Goal: Information Seeking & Learning: Learn about a topic

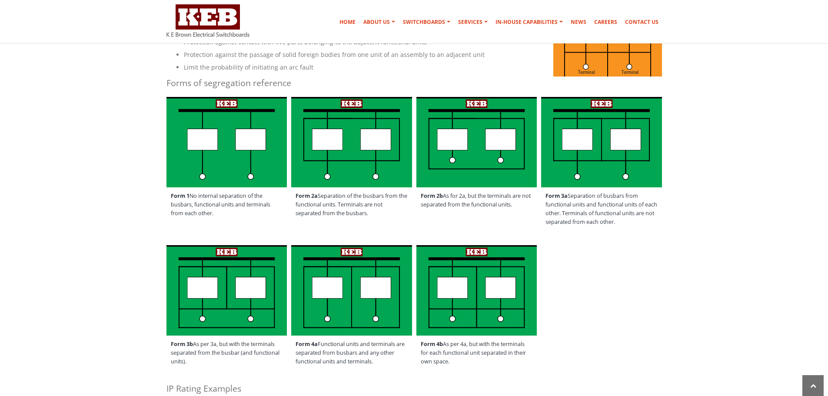
scroll to position [217, 0]
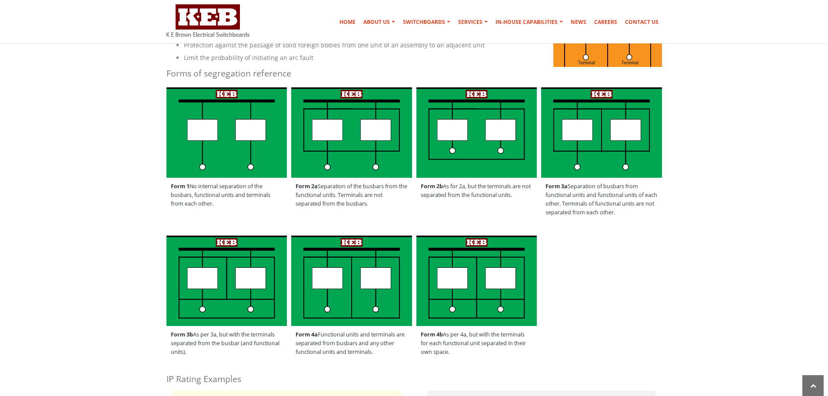
drag, startPoint x: 293, startPoint y: 186, endPoint x: 528, endPoint y: 208, distance: 235.6
click at [528, 208] on div "Form 1 No internal separation of the busbars, functional units and terminals fr…" at bounding box center [414, 156] width 508 height 142
click at [527, 203] on span "Form 2b As for 2a, but the terminals are not separated from the functional unit…" at bounding box center [476, 191] width 121 height 26
drag, startPoint x: 295, startPoint y: 186, endPoint x: 403, endPoint y: 211, distance: 110.2
click at [403, 211] on span "Form 2a Separation of the busbars from the functional units. Terminals are not …" at bounding box center [351, 195] width 121 height 35
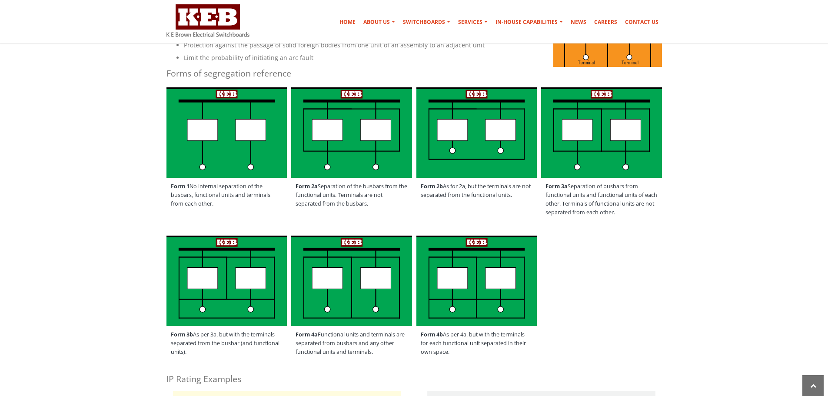
drag, startPoint x: 420, startPoint y: 185, endPoint x: 524, endPoint y: 201, distance: 105.1
click at [524, 201] on span "Form 2b As for 2a, but the terminals are not separated from the functional unit…" at bounding box center [476, 191] width 121 height 26
click at [514, 197] on span "Form 2b As for 2a, but the terminals are not separated from the functional unit…" at bounding box center [476, 191] width 121 height 26
drag, startPoint x: 419, startPoint y: 188, endPoint x: 442, endPoint y: 186, distance: 23.6
click at [442, 186] on span "Form 2b As for 2a, but the terminals are not separated from the functional unit…" at bounding box center [476, 191] width 121 height 26
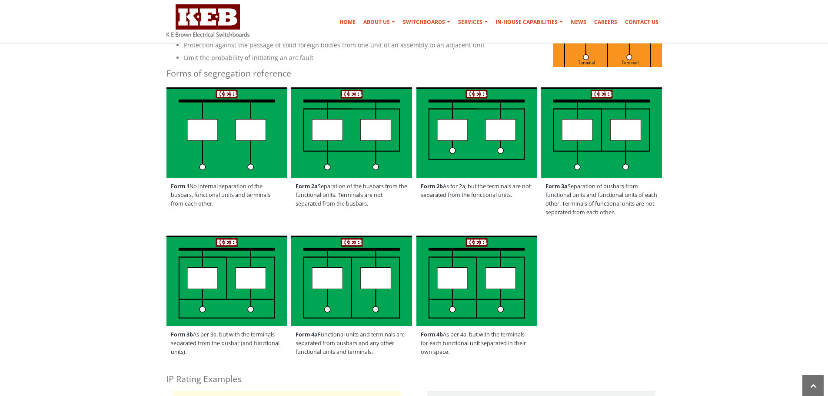
click at [462, 186] on span "Form 2b As for 2a, but the terminals are not separated from the functional unit…" at bounding box center [476, 191] width 121 height 26
drag, startPoint x: 293, startPoint y: 188, endPoint x: 380, endPoint y: 199, distance: 87.7
click at [380, 199] on span "Form 2a Separation of the busbars from the functional units. Terminals are not …" at bounding box center [351, 195] width 121 height 35
drag, startPoint x: 507, startPoint y: 200, endPoint x: 523, endPoint y: 195, distance: 16.9
click at [523, 195] on span "Form 2b As for 2a, but the terminals are not separated from the functional unit…" at bounding box center [476, 191] width 121 height 26
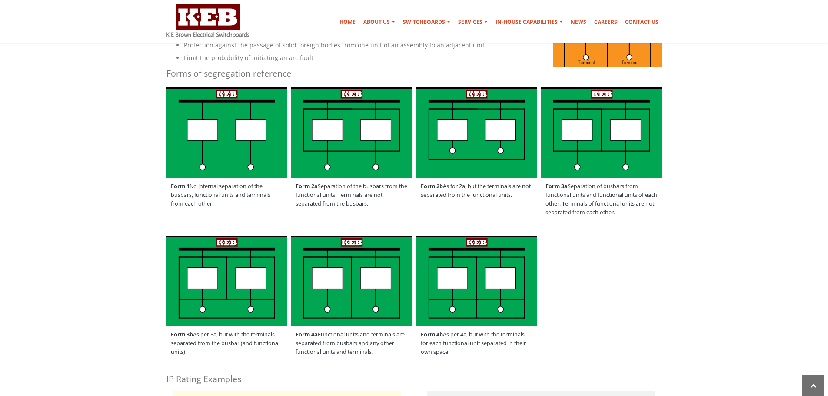
drag, startPoint x: 303, startPoint y: 187, endPoint x: 385, endPoint y: 204, distance: 83.5
click at [385, 204] on span "Form 2a Separation of the busbars from the functional units. Terminals are not …" at bounding box center [351, 195] width 121 height 35
click at [431, 189] on strong "Form 2b" at bounding box center [432, 185] width 22 height 7
drag, startPoint x: 422, startPoint y: 186, endPoint x: 529, endPoint y: 197, distance: 107.5
click at [529, 197] on span "Form 2b As for 2a, but the terminals are not separated from the functional unit…" at bounding box center [476, 191] width 121 height 26
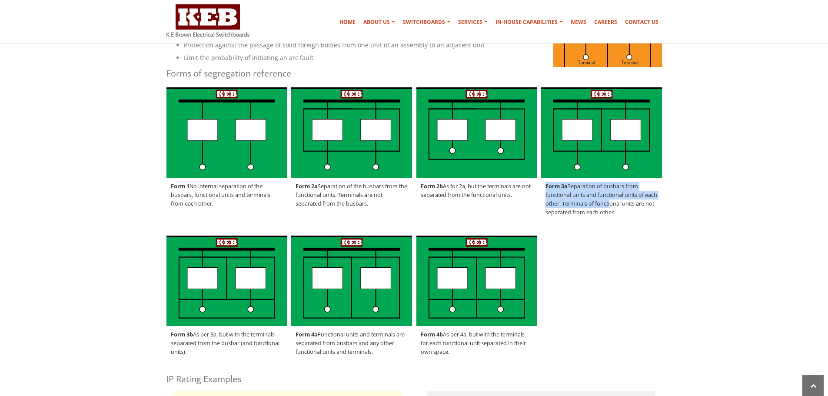
drag, startPoint x: 544, startPoint y: 186, endPoint x: 621, endPoint y: 199, distance: 79.0
click at [621, 199] on span "Form 3a Separation of busbars from functional units and functional units of eac…" at bounding box center [601, 199] width 121 height 43
click at [604, 209] on span "Form 3a Separation of busbars from functional units and functional units of eac…" at bounding box center [601, 199] width 121 height 43
drag, startPoint x: 542, startPoint y: 182, endPoint x: 630, endPoint y: 204, distance: 90.0
click at [630, 204] on span "Form 3a Separation of busbars from functional units and functional units of eac…" at bounding box center [601, 199] width 121 height 43
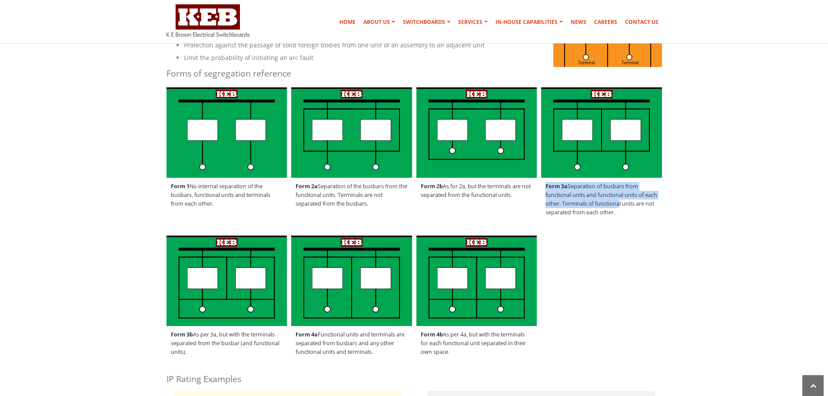
drag, startPoint x: 192, startPoint y: 348, endPoint x: 216, endPoint y: 361, distance: 27.0
click at [216, 361] on span "Form 3b As per 3a, but with the terminals separated from the busbar (and functi…" at bounding box center [226, 343] width 121 height 35
drag, startPoint x: 299, startPoint y: 333, endPoint x: 394, endPoint y: 350, distance: 96.2
click at [394, 350] on span "Form 4a Functional units and terminals are separated from busbars and any other…" at bounding box center [351, 343] width 121 height 35
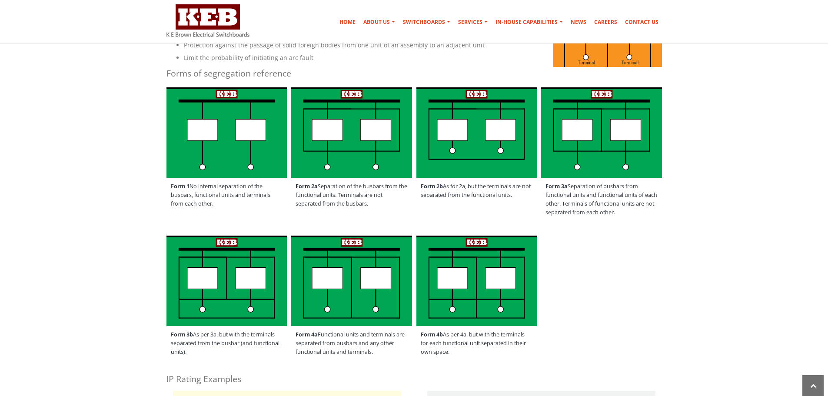
click at [413, 339] on div "Form 3b As per 3a, but with the terminals separated from the busbar (and functi…" at bounding box center [414, 299] width 508 height 133
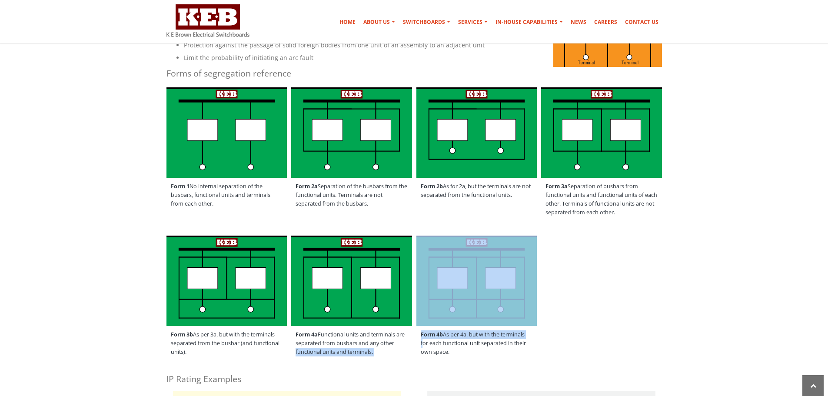
click at [425, 337] on strong "Form 4b" at bounding box center [432, 334] width 22 height 7
drag, startPoint x: 421, startPoint y: 336, endPoint x: 454, endPoint y: 353, distance: 36.9
click at [454, 353] on span "Form 4b As per 4a, but with the terminals for each functional unit separated in…" at bounding box center [476, 343] width 121 height 35
click at [615, 326] on div "Form 3b As per 3a, but with the terminals separated from the busbar (and functi…" at bounding box center [414, 299] width 508 height 133
click at [604, 338] on div "Form 3b As per 3a, but with the terminals separated from the busbar (and functi…" at bounding box center [414, 299] width 508 height 133
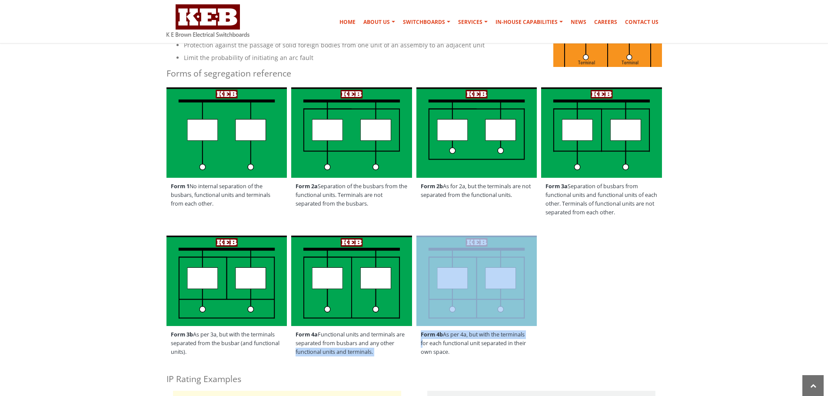
drag, startPoint x: 298, startPoint y: 189, endPoint x: 381, endPoint y: 206, distance: 85.4
click at [381, 206] on span "Form 2a Separation of the busbars from the functional units. Terminals are not …" at bounding box center [351, 195] width 121 height 35
drag, startPoint x: 302, startPoint y: 335, endPoint x: 389, endPoint y: 362, distance: 90.8
click at [389, 362] on div "Form 4a Functional units and terminals are separated from busbars and any other…" at bounding box center [351, 299] width 125 height 133
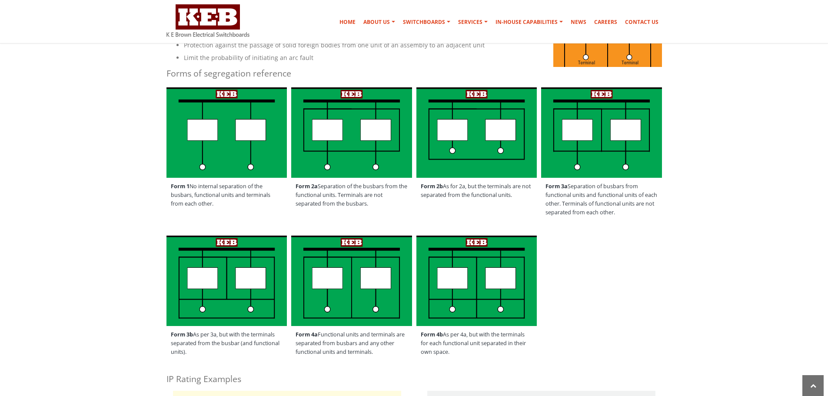
click at [471, 216] on div "Form 1 No internal separation of the busbars, functional units and terminals fr…" at bounding box center [414, 156] width 508 height 142
drag, startPoint x: 424, startPoint y: 187, endPoint x: 504, endPoint y: 199, distance: 80.9
click at [504, 199] on span "Form 2b As for 2a, but the terminals are not separated from the functional unit…" at bounding box center [476, 191] width 121 height 26
click at [332, 200] on span "Form 2a Separation of the busbars from the functional units. Terminals are not …" at bounding box center [351, 195] width 121 height 35
drag, startPoint x: 421, startPoint y: 185, endPoint x: 534, endPoint y: 200, distance: 114.0
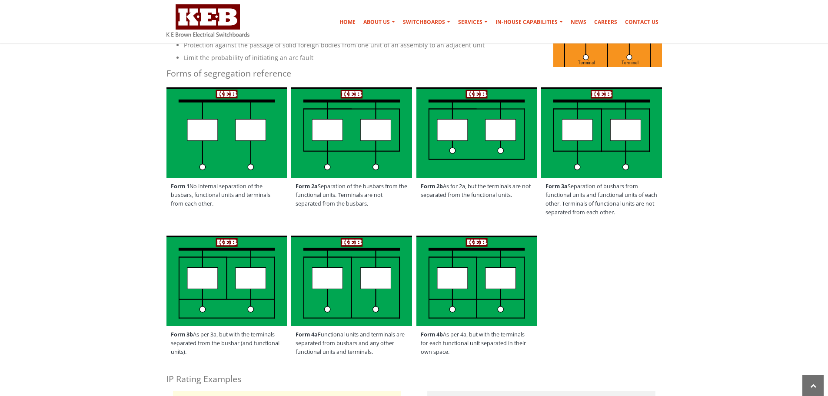
click at [534, 200] on span "Form 2b As for 2a, but the terminals are not separated from the functional unit…" at bounding box center [476, 191] width 121 height 26
drag, startPoint x: 294, startPoint y: 337, endPoint x: 375, endPoint y: 358, distance: 84.3
click at [375, 358] on span "Form 4a Functional units and terminals are separated from busbars and any other…" at bounding box center [351, 343] width 121 height 35
click at [344, 207] on span "Form 2a Separation of the busbars from the functional units. Terminals are not …" at bounding box center [351, 195] width 121 height 35
drag, startPoint x: 295, startPoint y: 186, endPoint x: 401, endPoint y: 207, distance: 108.5
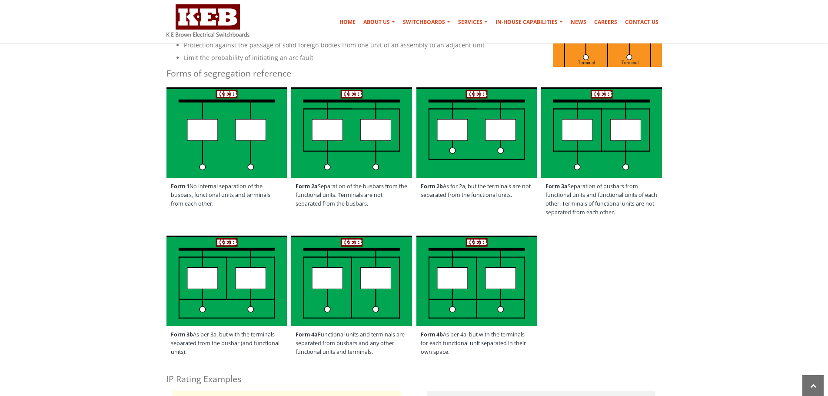
click at [401, 208] on span "Form 2a Separation of the busbars from the functional units. Terminals are not …" at bounding box center [351, 195] width 121 height 35
drag, startPoint x: 437, startPoint y: 345, endPoint x: 480, endPoint y: 365, distance: 47.3
click at [480, 365] on div "Form 4b As per 4a, but with the terminals for each functional unit separated in…" at bounding box center [476, 299] width 125 height 133
drag, startPoint x: 179, startPoint y: 336, endPoint x: 197, endPoint y: 342, distance: 19.1
click at [196, 342] on span "Form 3b As per 3a, but with the terminals separated from the busbar (and functi…" at bounding box center [226, 343] width 121 height 35
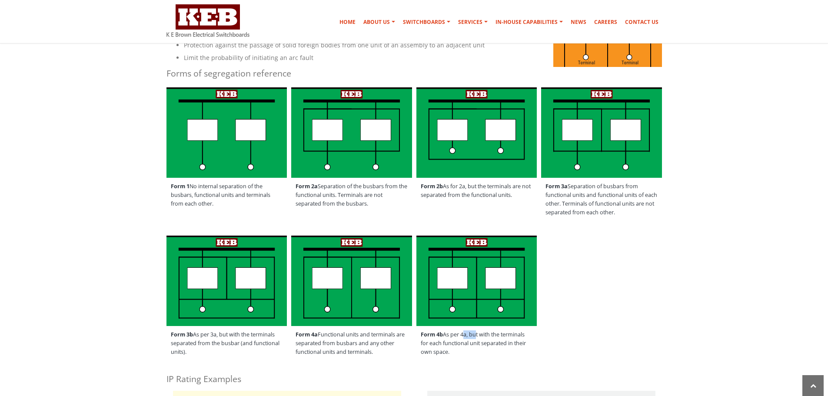
drag, startPoint x: 475, startPoint y: 338, endPoint x: 489, endPoint y: 341, distance: 14.1
click at [488, 341] on span "Form 4b As per 4a, but with the terminals for each functional unit separated in…" at bounding box center [476, 343] width 121 height 35
drag, startPoint x: 544, startPoint y: 189, endPoint x: 630, endPoint y: 208, distance: 87.6
click at [630, 208] on span "Form 3a Separation of busbars from functional units and functional units of eac…" at bounding box center [601, 199] width 121 height 43
drag, startPoint x: 444, startPoint y: 191, endPoint x: 471, endPoint y: 199, distance: 29.0
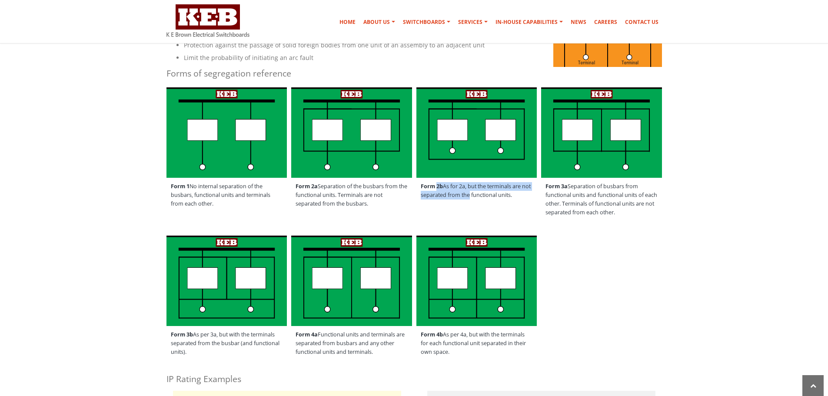
click at [476, 200] on span "Form 2b As for 2a, but the terminals are not separated from the functional unit…" at bounding box center [476, 191] width 121 height 26
drag, startPoint x: 180, startPoint y: 186, endPoint x: 231, endPoint y: 206, distance: 54.6
click at [231, 206] on span "Form 1 No internal separation of the busbars, functional units and terminals fr…" at bounding box center [226, 195] width 121 height 35
